Goal: Communication & Community: Answer question/provide support

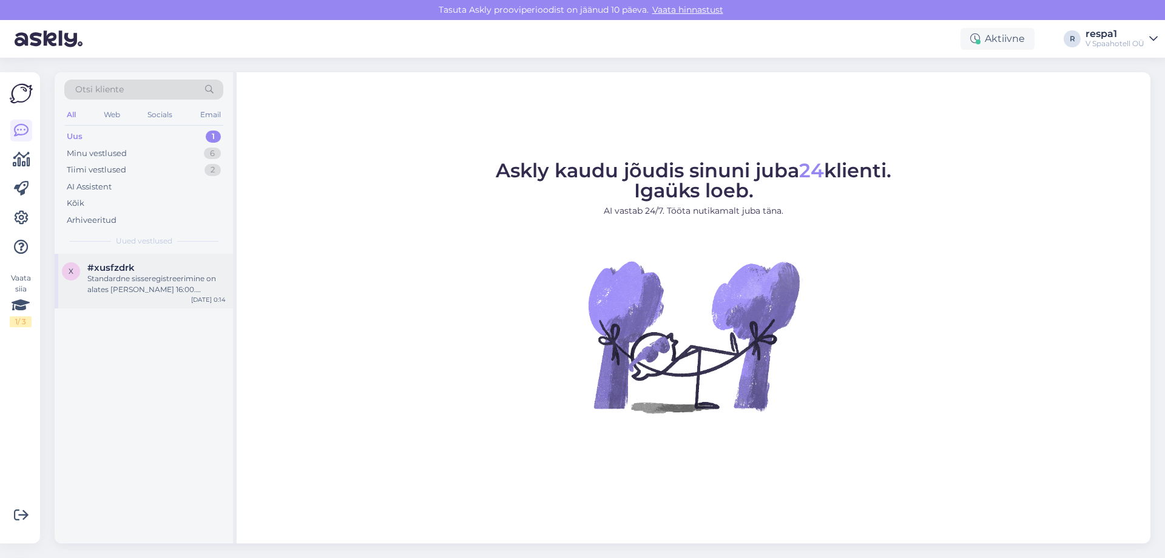
click at [110, 280] on div "Standardne sisseregistreerimine on alates [PERSON_NAME] 16:00. Varajase sissere…" at bounding box center [156, 284] width 138 height 22
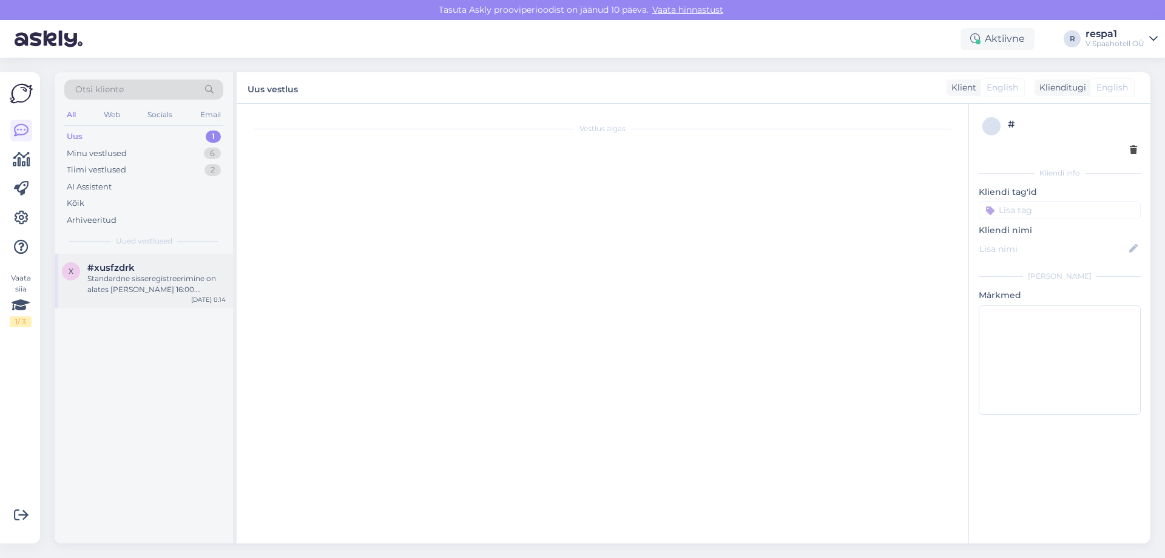
scroll to position [18, 0]
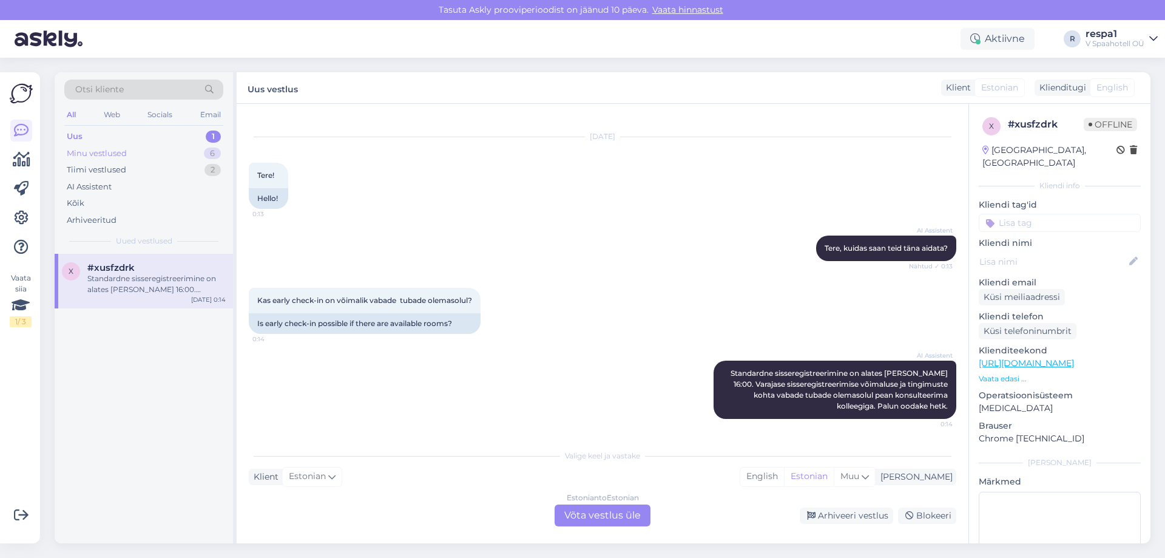
click at [134, 149] on div "Minu vestlused 6" at bounding box center [143, 153] width 159 height 17
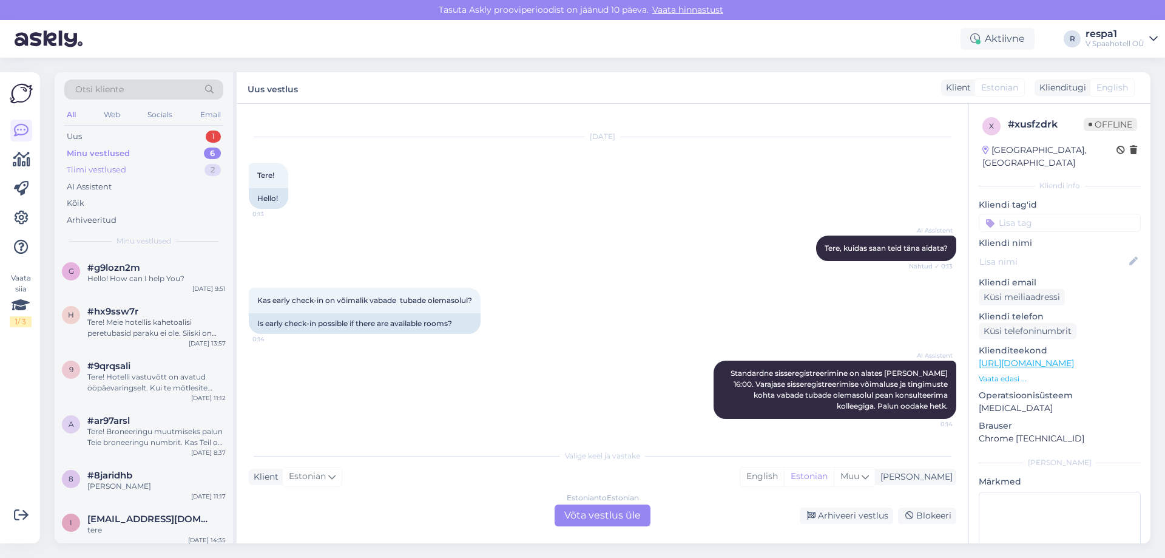
click at [128, 169] on div "Tiimi vestlused 2" at bounding box center [143, 169] width 159 height 17
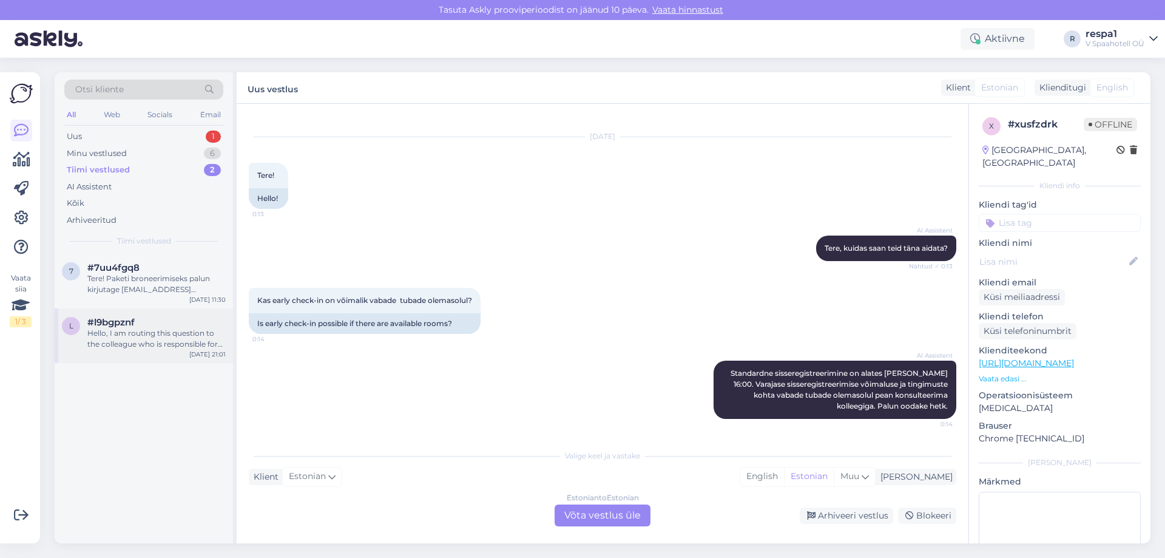
click at [130, 354] on div "l #l9bgpznf Hello, I am routing this question to the colleague who is responsib…" at bounding box center [144, 335] width 178 height 55
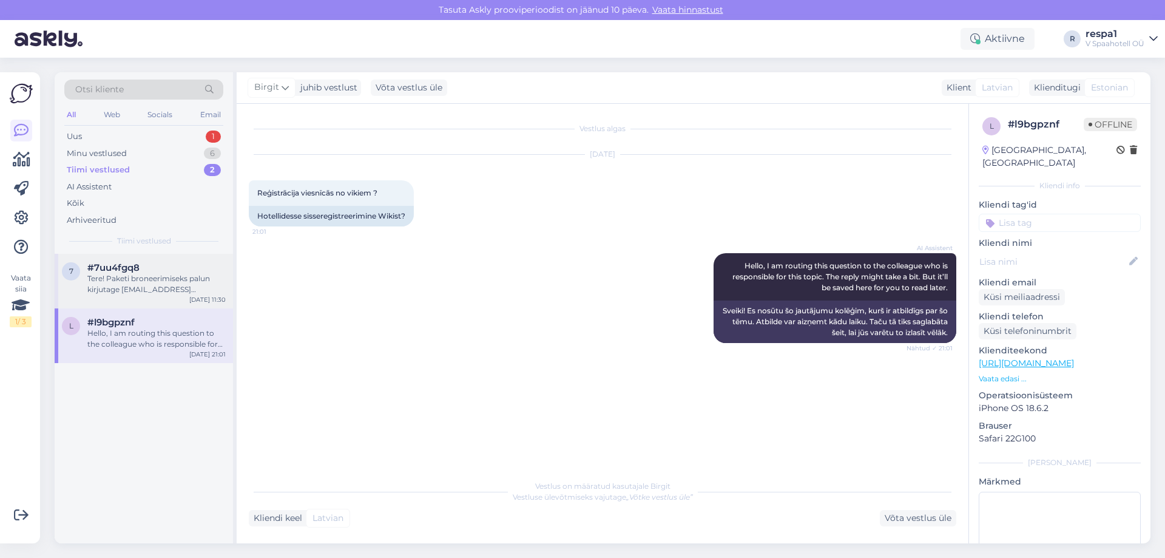
click at [134, 296] on div "7 #7uu4fgq8 Tere! Paketi broneerimiseks palun kirjutage [EMAIL_ADDRESS][DOMAIN_…" at bounding box center [144, 281] width 178 height 55
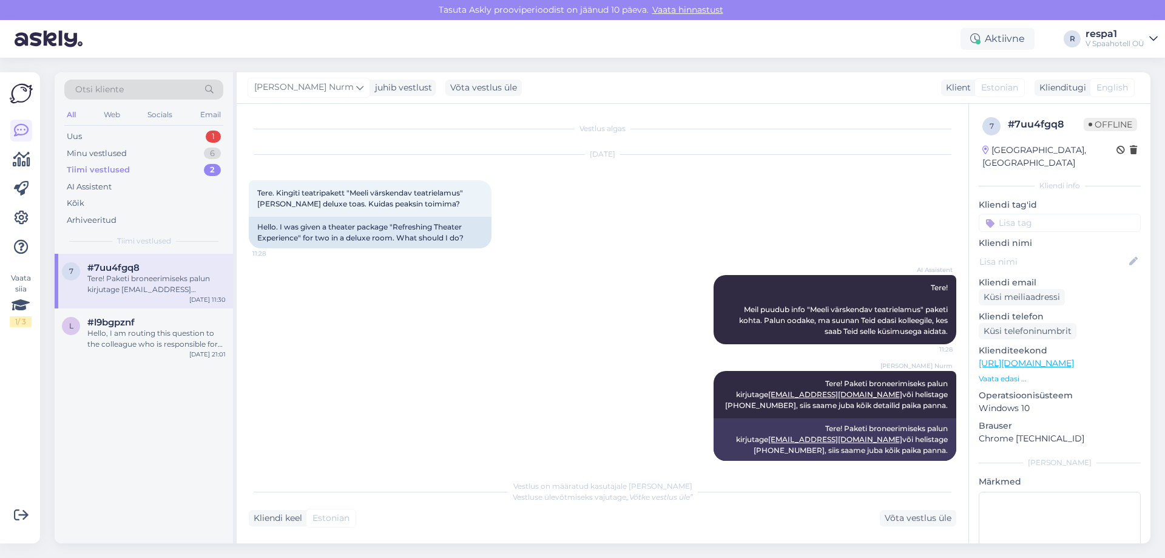
scroll to position [12, 0]
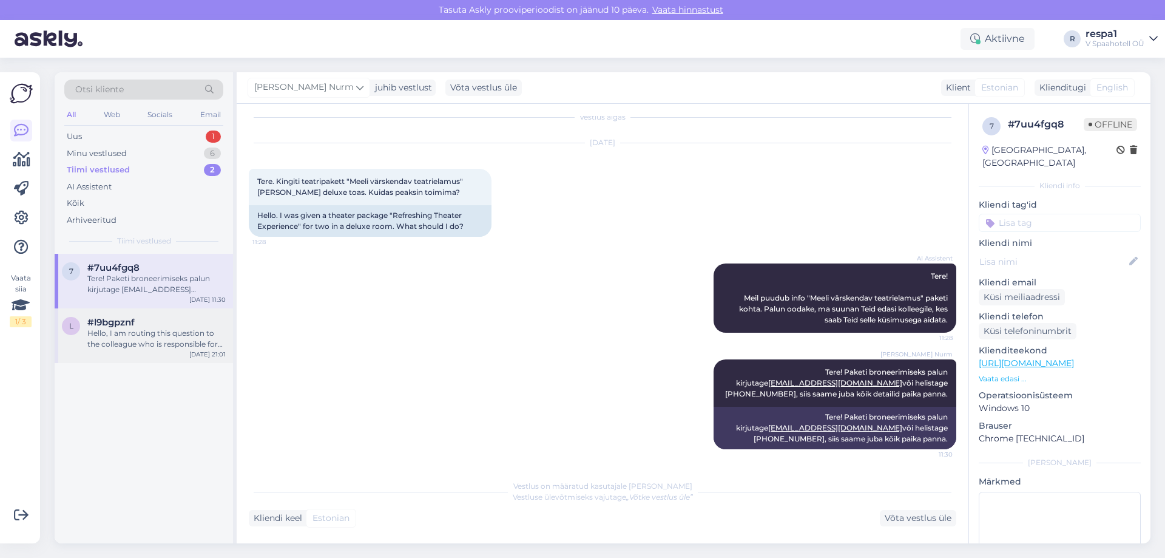
click at [150, 324] on div "#l9bgpznf" at bounding box center [156, 322] width 138 height 11
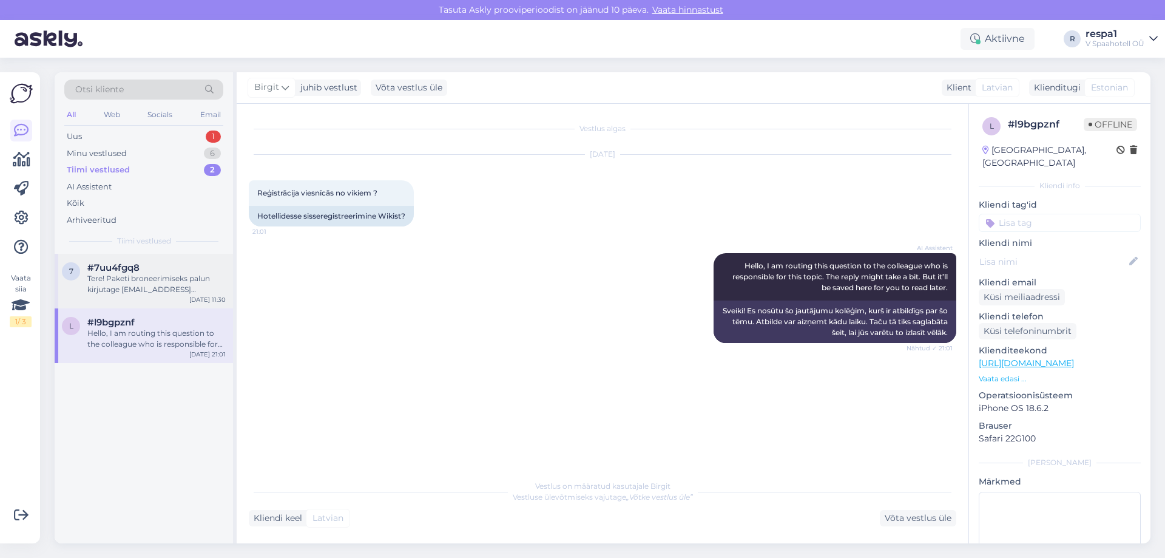
click at [151, 291] on div "Tere! Paketi broneerimiseks palun kirjutage [EMAIL_ADDRESS][DOMAIN_NAME] või he…" at bounding box center [156, 284] width 138 height 22
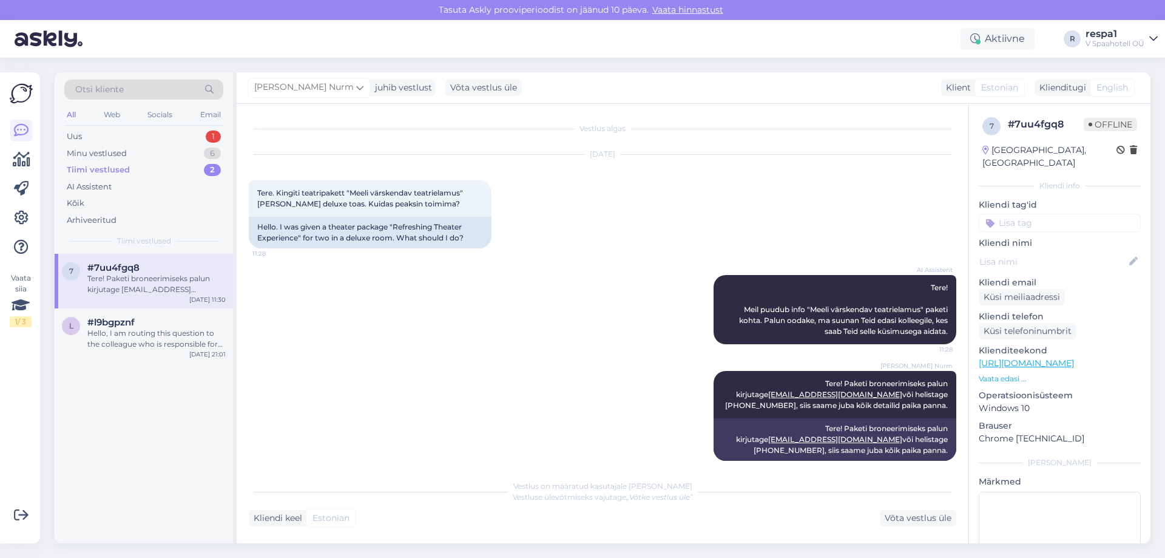
scroll to position [12, 0]
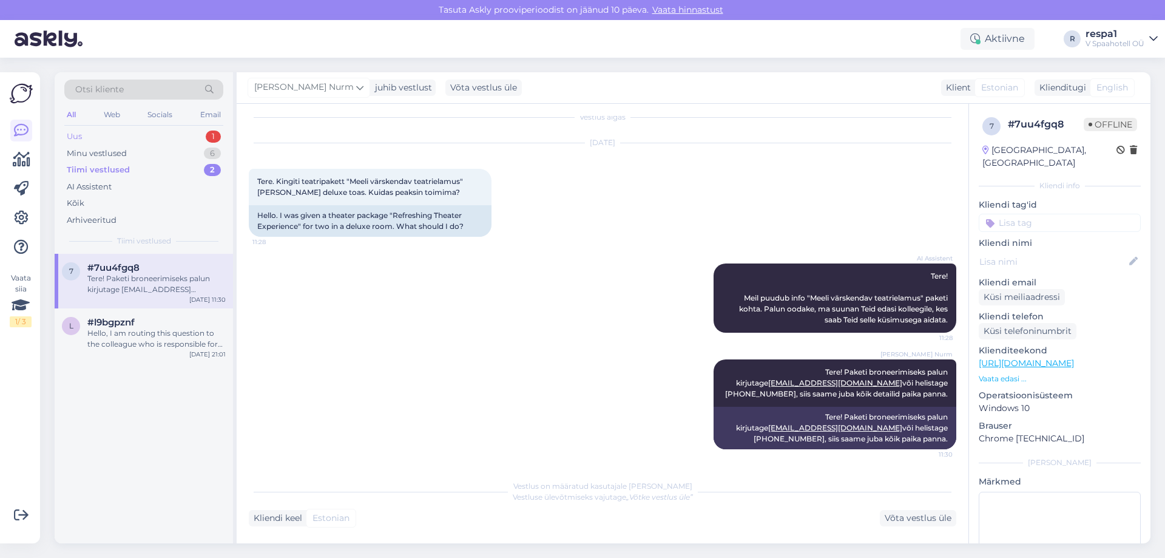
click at [177, 130] on div "Uus 1" at bounding box center [143, 136] width 159 height 17
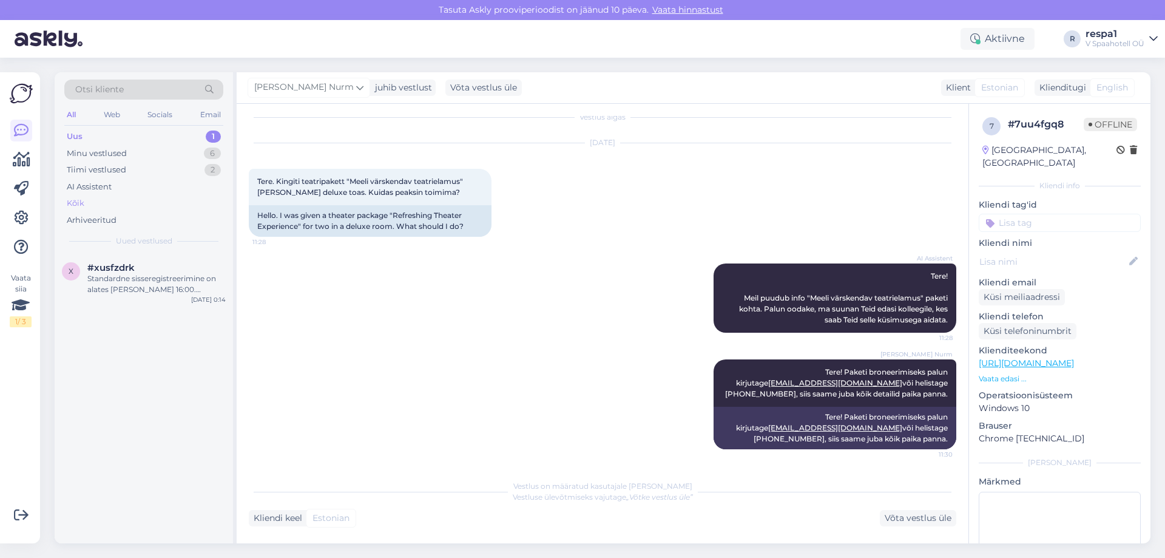
click at [126, 203] on div "Kõik" at bounding box center [143, 203] width 159 height 17
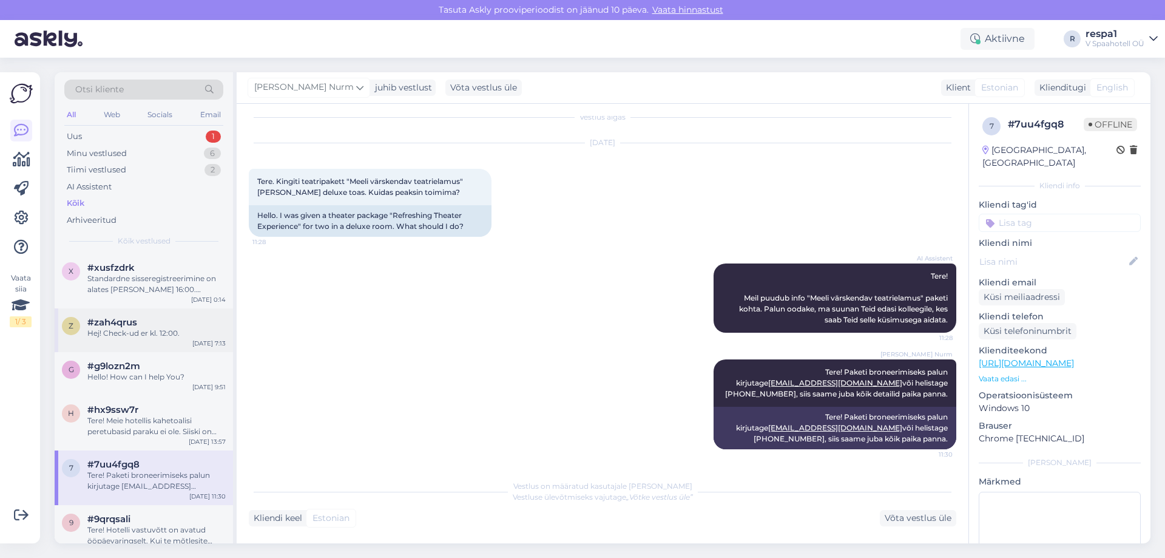
click at [132, 339] on div "z #zah4qrus Hej! Check-ud er kl. 12:00. [DATE] 7:13" at bounding box center [144, 330] width 178 height 44
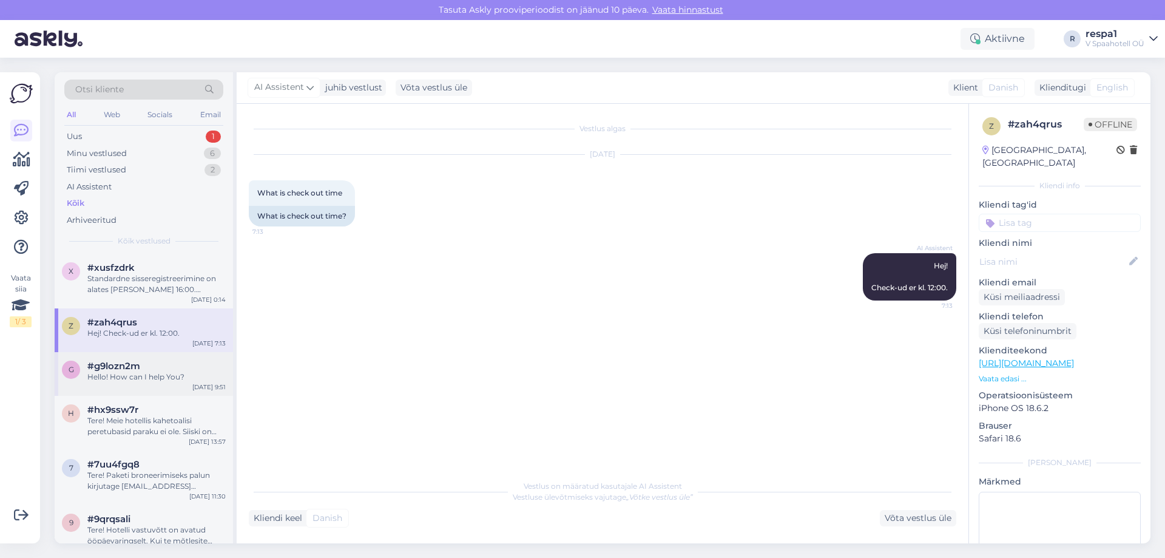
click at [138, 377] on div "Hello! How can I help You?" at bounding box center [156, 376] width 138 height 11
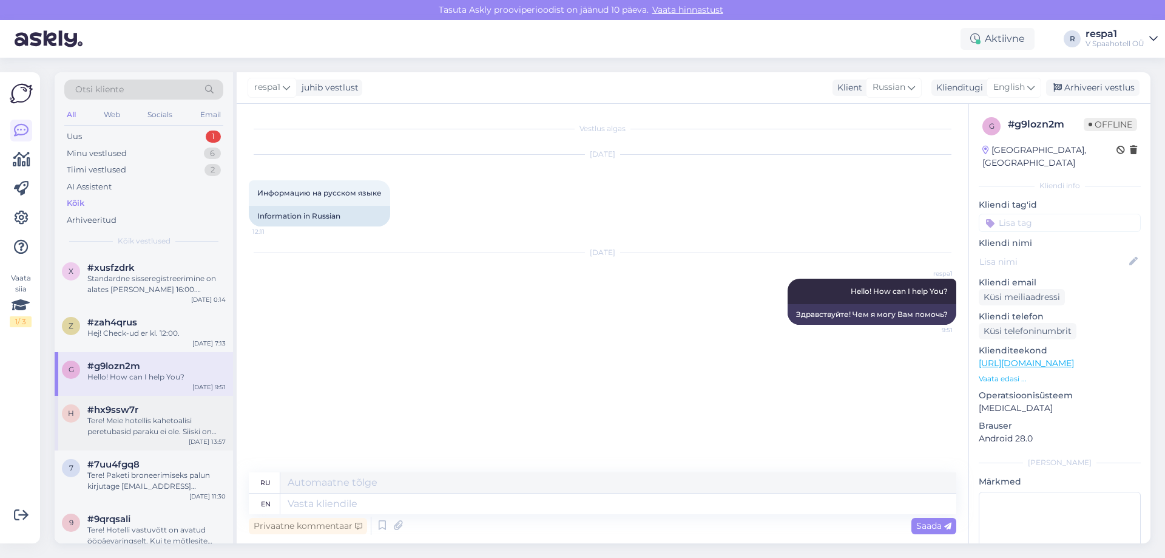
click at [143, 408] on div "#hx9ssw7r" at bounding box center [156, 409] width 138 height 11
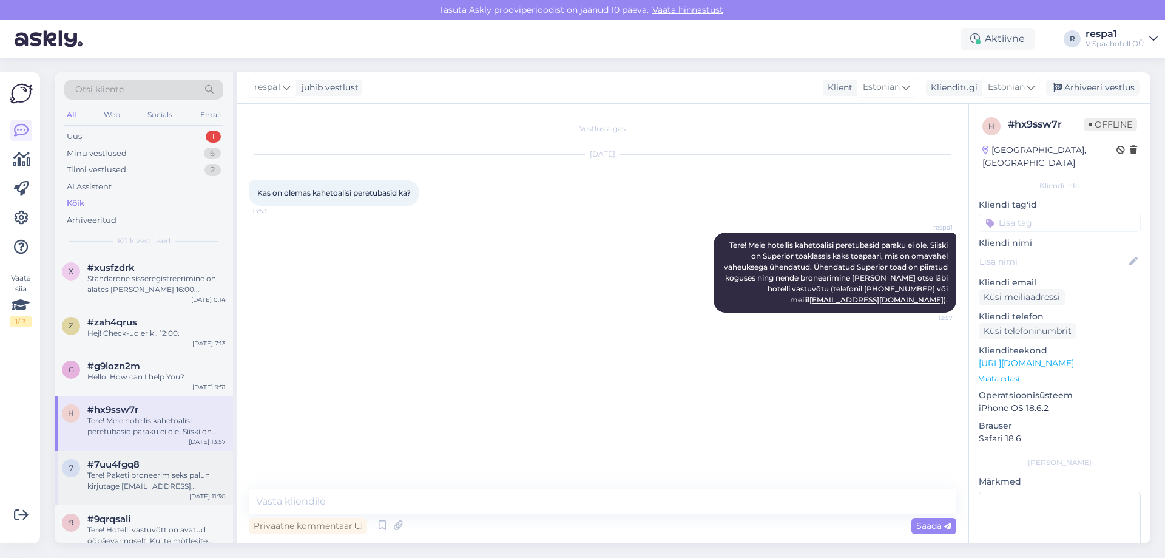
click at [201, 482] on div "Tere! Paketi broneerimiseks palun kirjutage [EMAIL_ADDRESS][DOMAIN_NAME] või he…" at bounding box center [156, 481] width 138 height 22
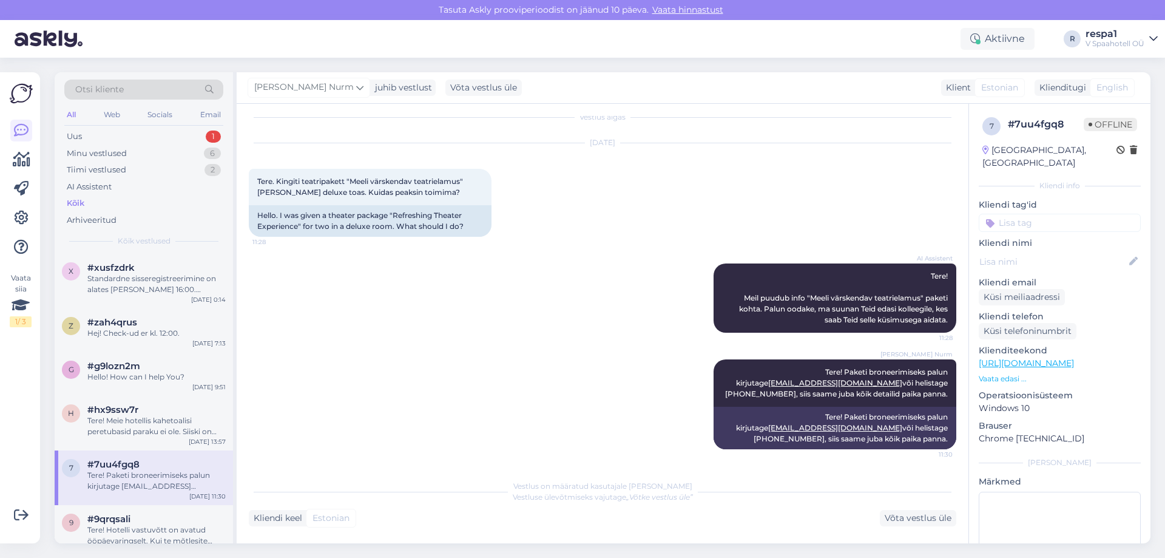
click at [35, 42] on img at bounding box center [49, 39] width 68 height 38
